Goal: Task Accomplishment & Management: Use online tool/utility

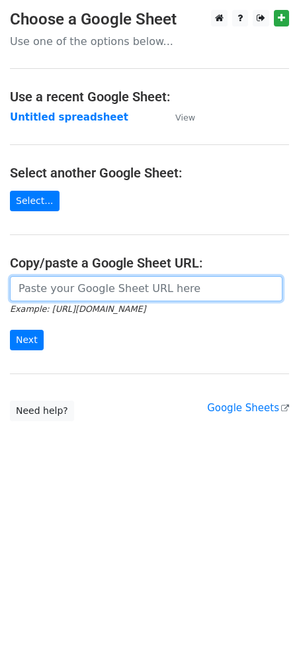
click at [105, 286] on input "url" at bounding box center [146, 288] width 273 height 25
paste input "[URL][DOMAIN_NAME]"
type input "[URL][DOMAIN_NAME]"
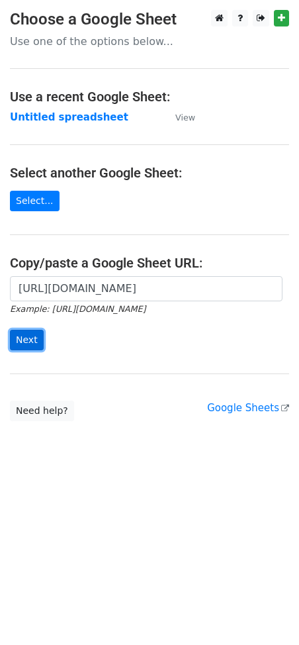
click at [28, 350] on input "Next" at bounding box center [27, 340] width 34 height 21
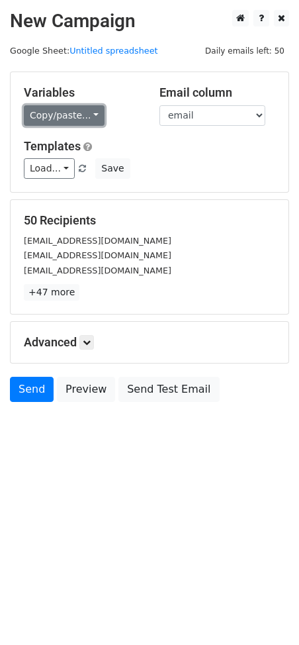
click at [76, 111] on link "Copy/paste..." at bounding box center [64, 115] width 81 height 21
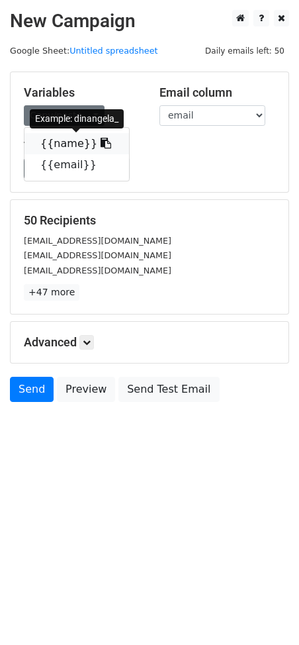
click at [101, 140] on icon at bounding box center [106, 143] width 11 height 11
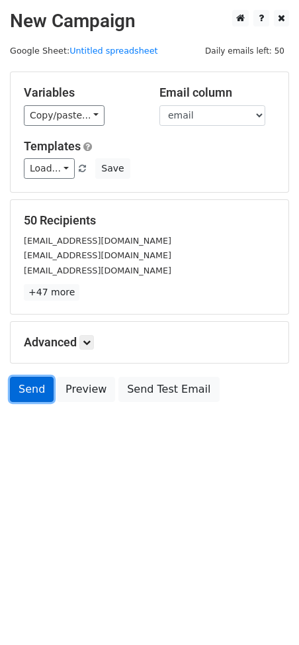
click at [32, 386] on link "Send" at bounding box center [32, 389] width 44 height 25
